Goal: Obtain resource: Download file/media

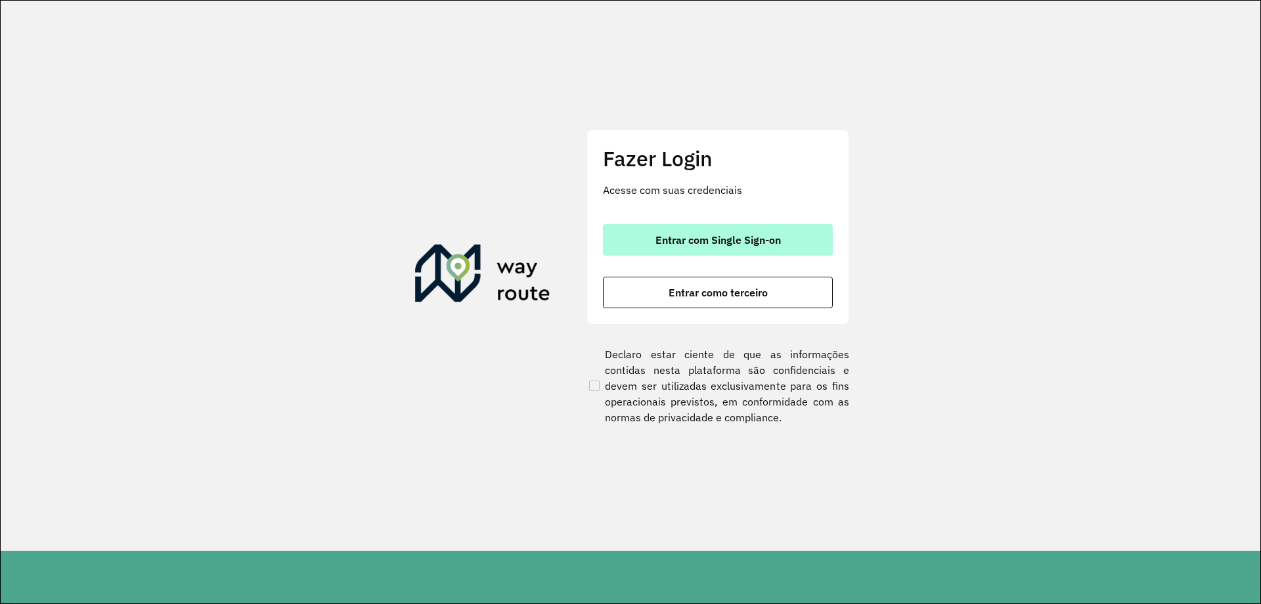
click at [740, 240] on span "Entrar com Single Sign-on" at bounding box center [717, 239] width 125 height 11
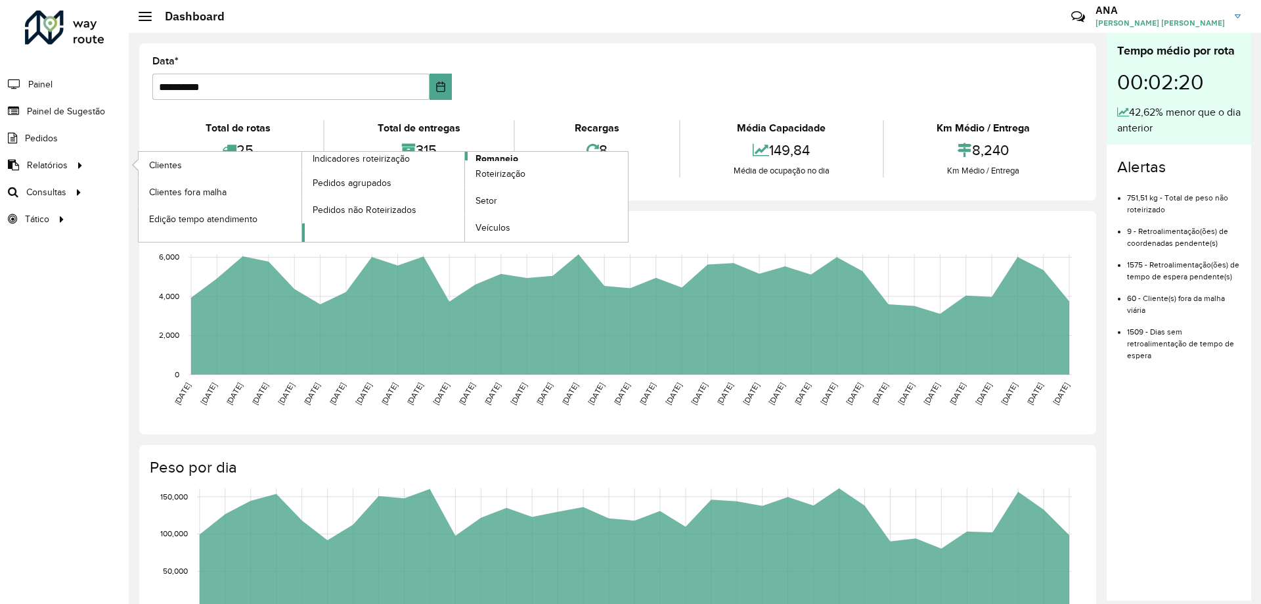
click at [516, 156] on span "Romaneio" at bounding box center [497, 159] width 43 height 14
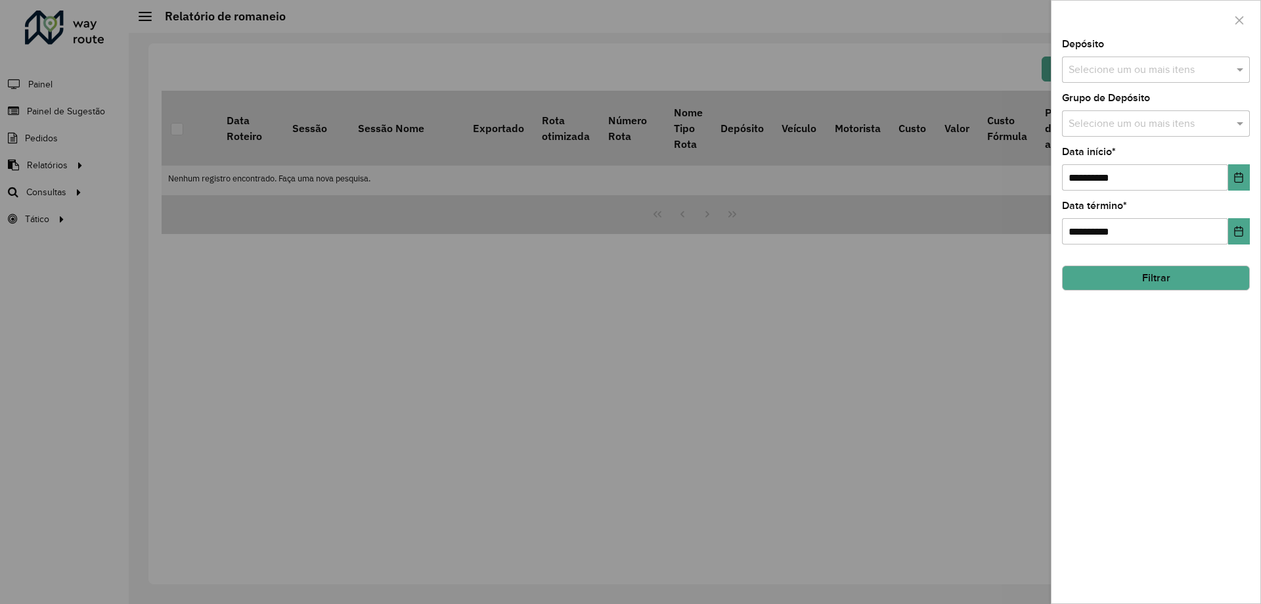
click at [1083, 62] on input "text" at bounding box center [1149, 70] width 168 height 16
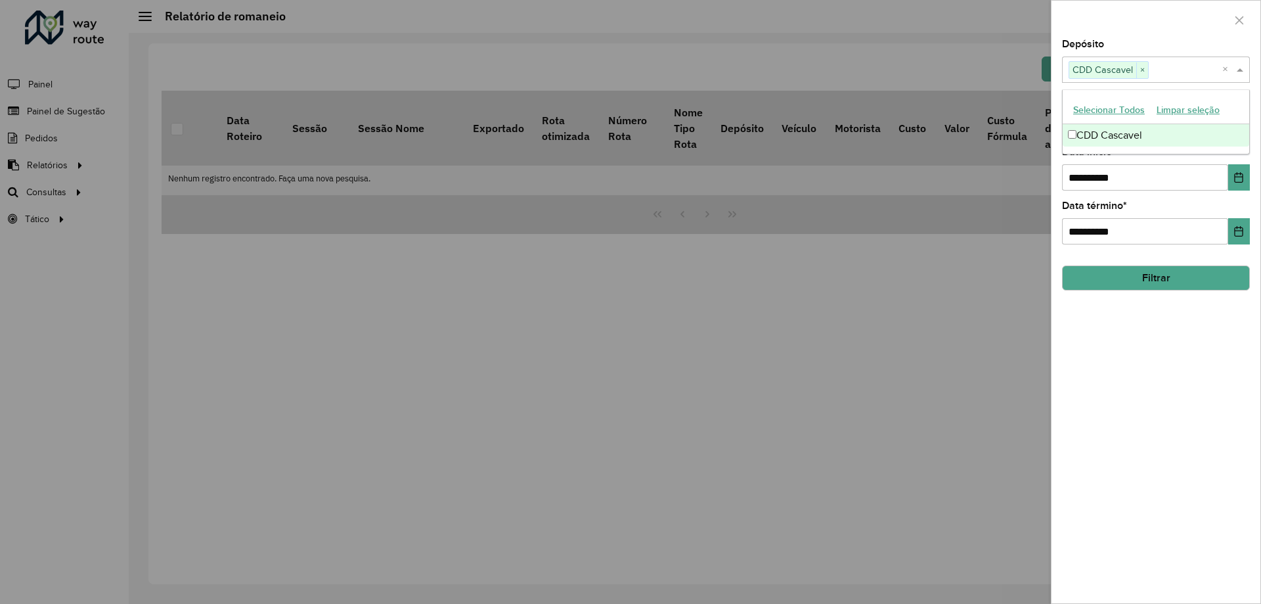
click at [1090, 282] on button "Filtrar" at bounding box center [1156, 277] width 188 height 25
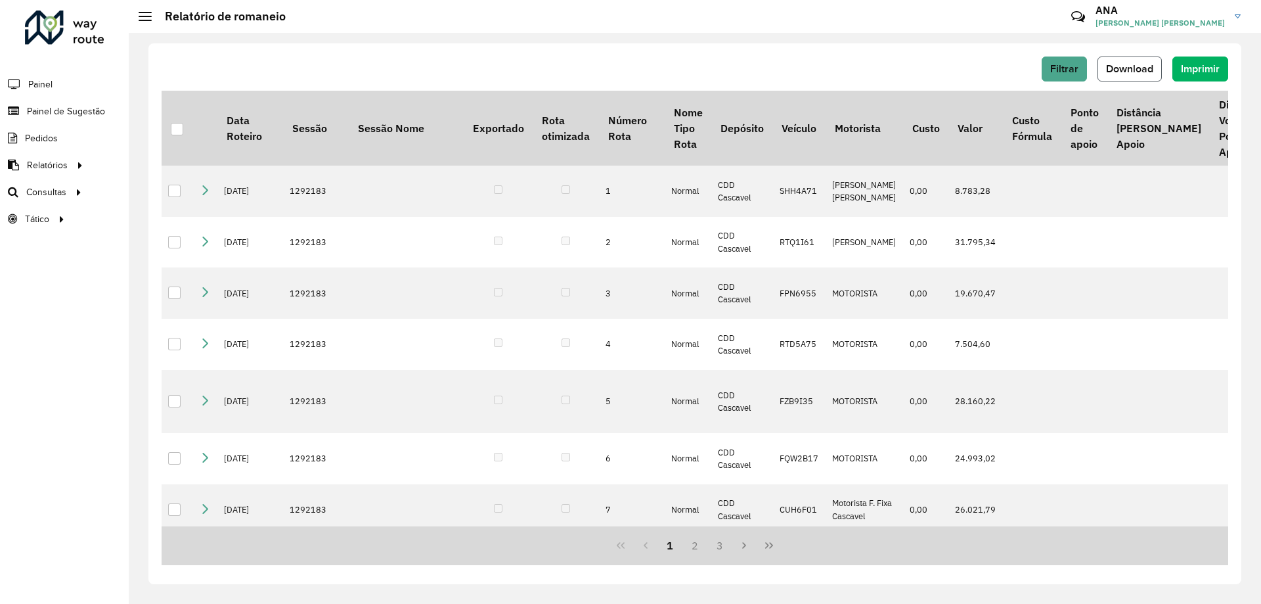
click at [1108, 62] on button "Download" at bounding box center [1129, 68] width 64 height 25
